Goal: Check status

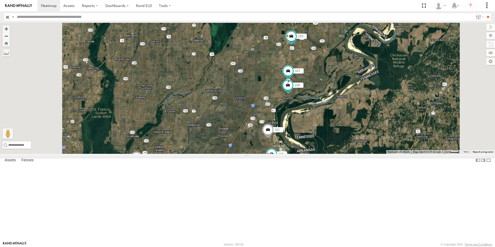
click at [0, 0] on span at bounding box center [0, 0] width 0 height 0
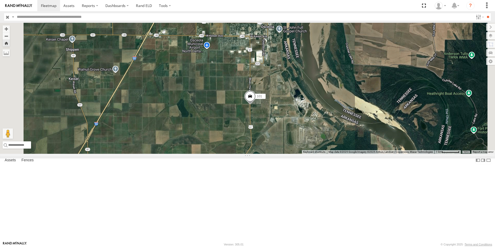
click at [0, 0] on span at bounding box center [0, 0] width 0 height 0
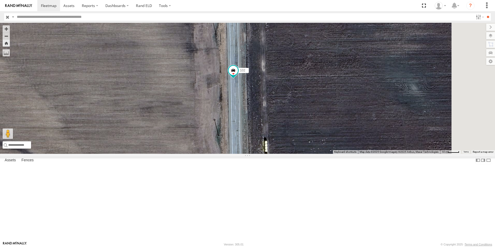
drag, startPoint x: 316, startPoint y: 106, endPoint x: 304, endPoint y: 69, distance: 38.7
click at [304, 71] on div "102" at bounding box center [247, 88] width 495 height 131
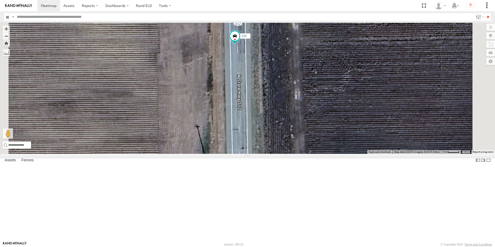
drag, startPoint x: 297, startPoint y: 106, endPoint x: 308, endPoint y: 25, distance: 81.6
click at [308, 28] on div "102" at bounding box center [247, 88] width 495 height 131
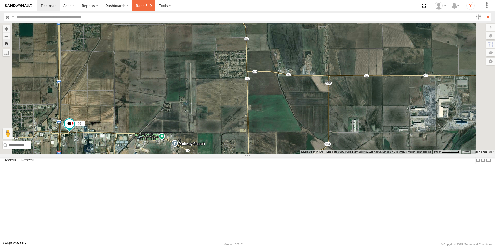
click at [139, 7] on link "Rand ELD" at bounding box center [143, 5] width 23 height 11
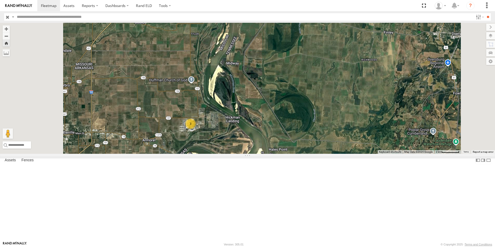
click at [0, 0] on span at bounding box center [0, 0] width 0 height 0
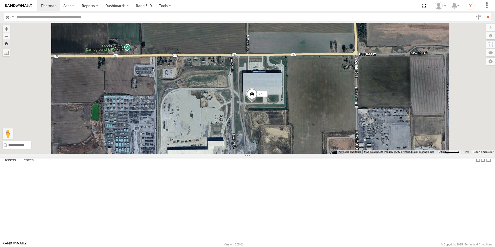
drag, startPoint x: 327, startPoint y: 159, endPoint x: 334, endPoint y: 146, distance: 15.5
click at [334, 146] on div "77" at bounding box center [247, 88] width 495 height 131
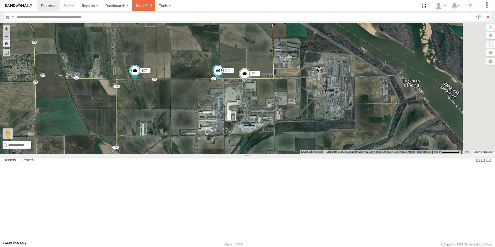
click at [138, 6] on link "Rand ELD" at bounding box center [143, 5] width 23 height 11
